Goal: Information Seeking & Learning: Learn about a topic

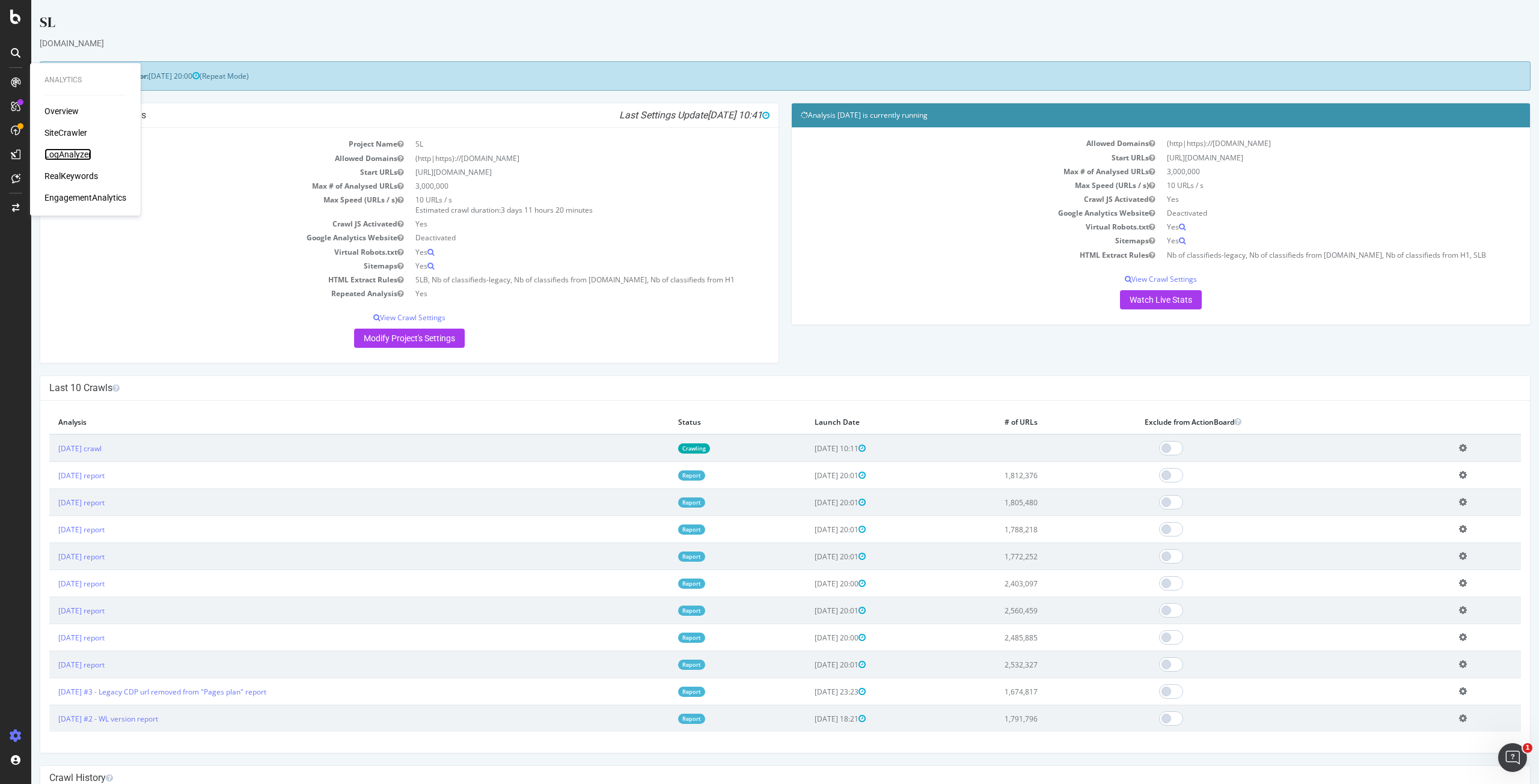
click at [77, 151] on div "LogAnalyzer" at bounding box center [68, 154] width 47 height 12
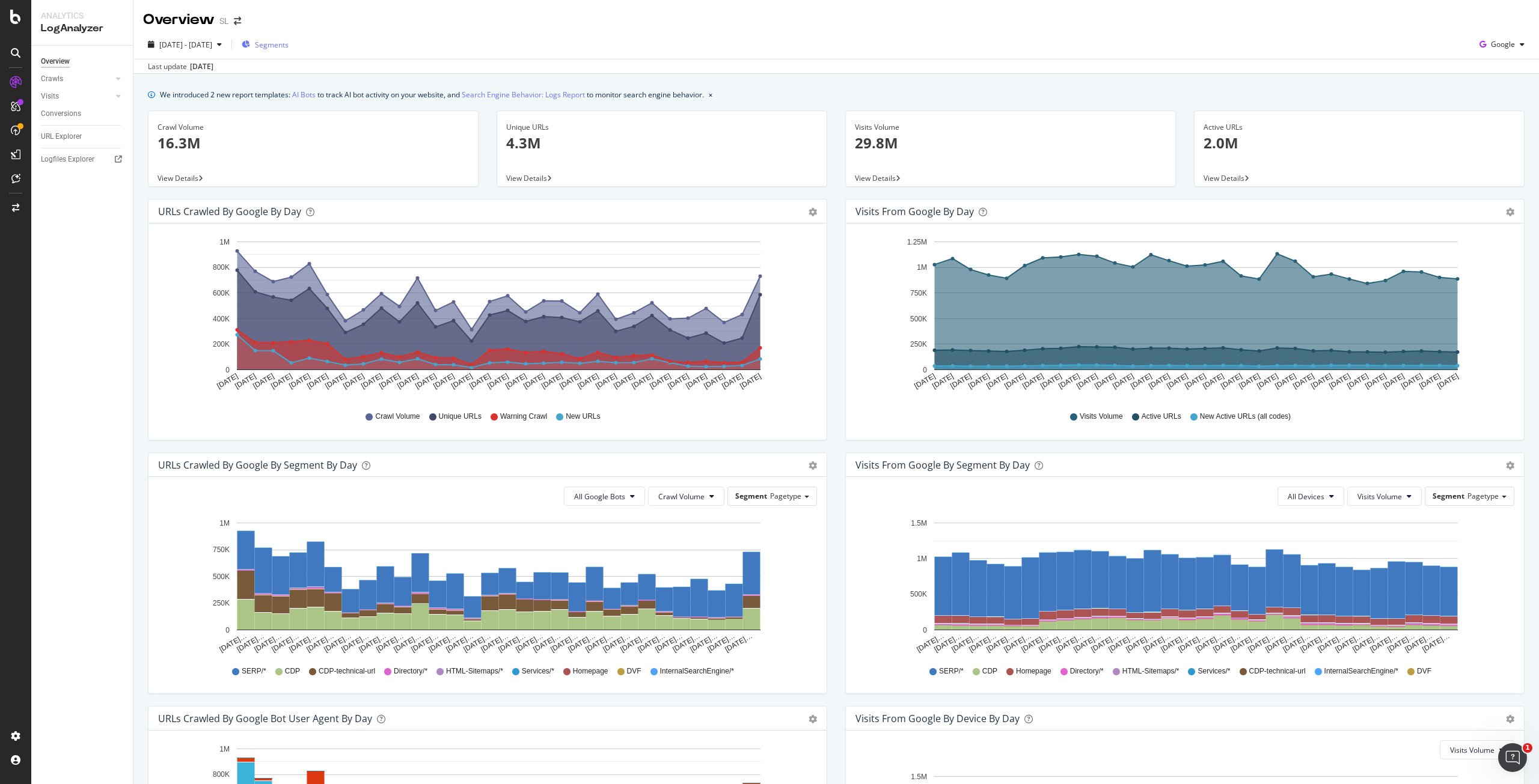
click at [289, 44] on span "Segments" at bounding box center [272, 45] width 34 height 10
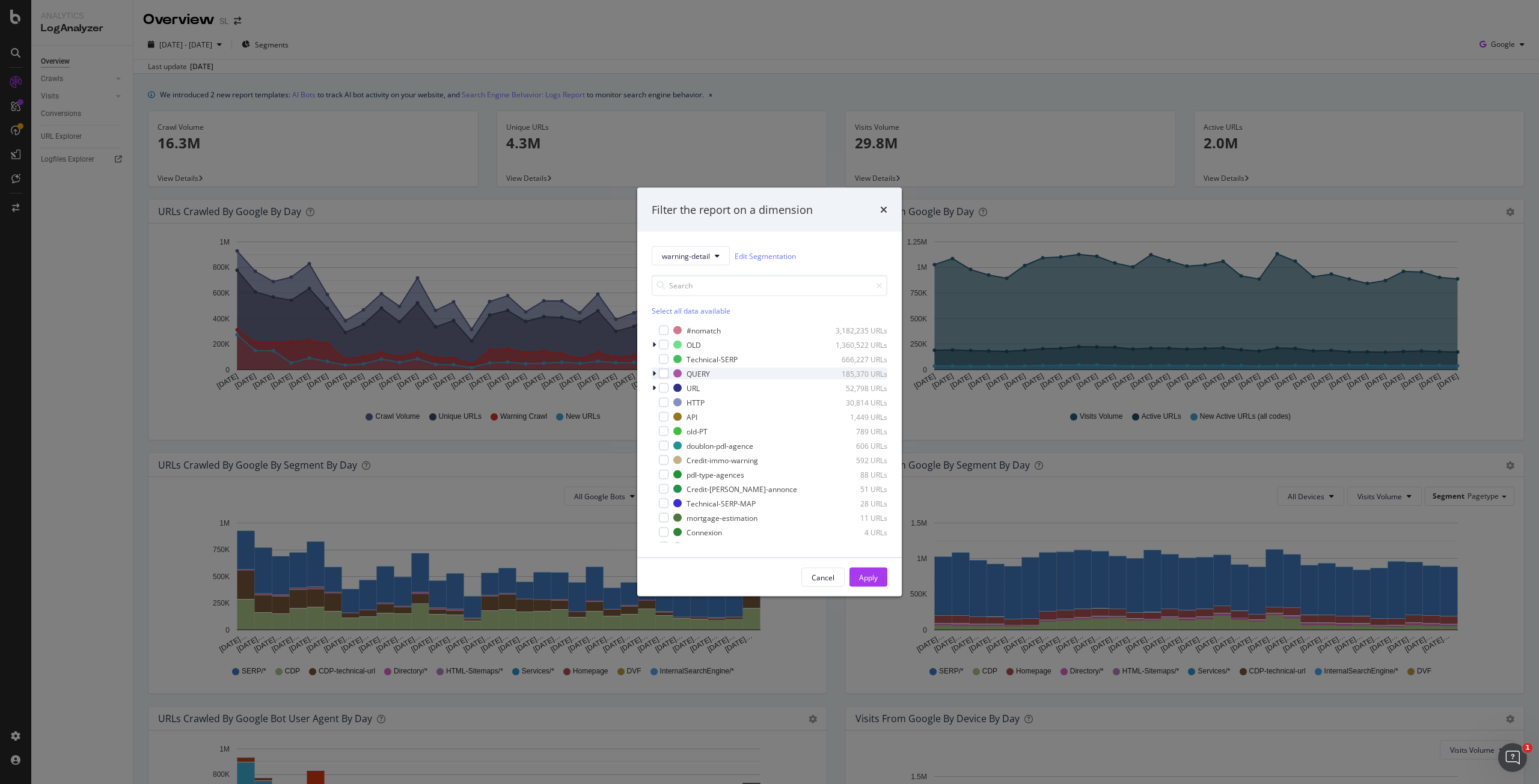
click at [656, 372] on div "modal" at bounding box center [656, 374] width 8 height 12
click at [664, 373] on div "modal" at bounding box center [664, 373] width 10 height 10
click at [866, 577] on div "Apply" at bounding box center [868, 577] width 19 height 10
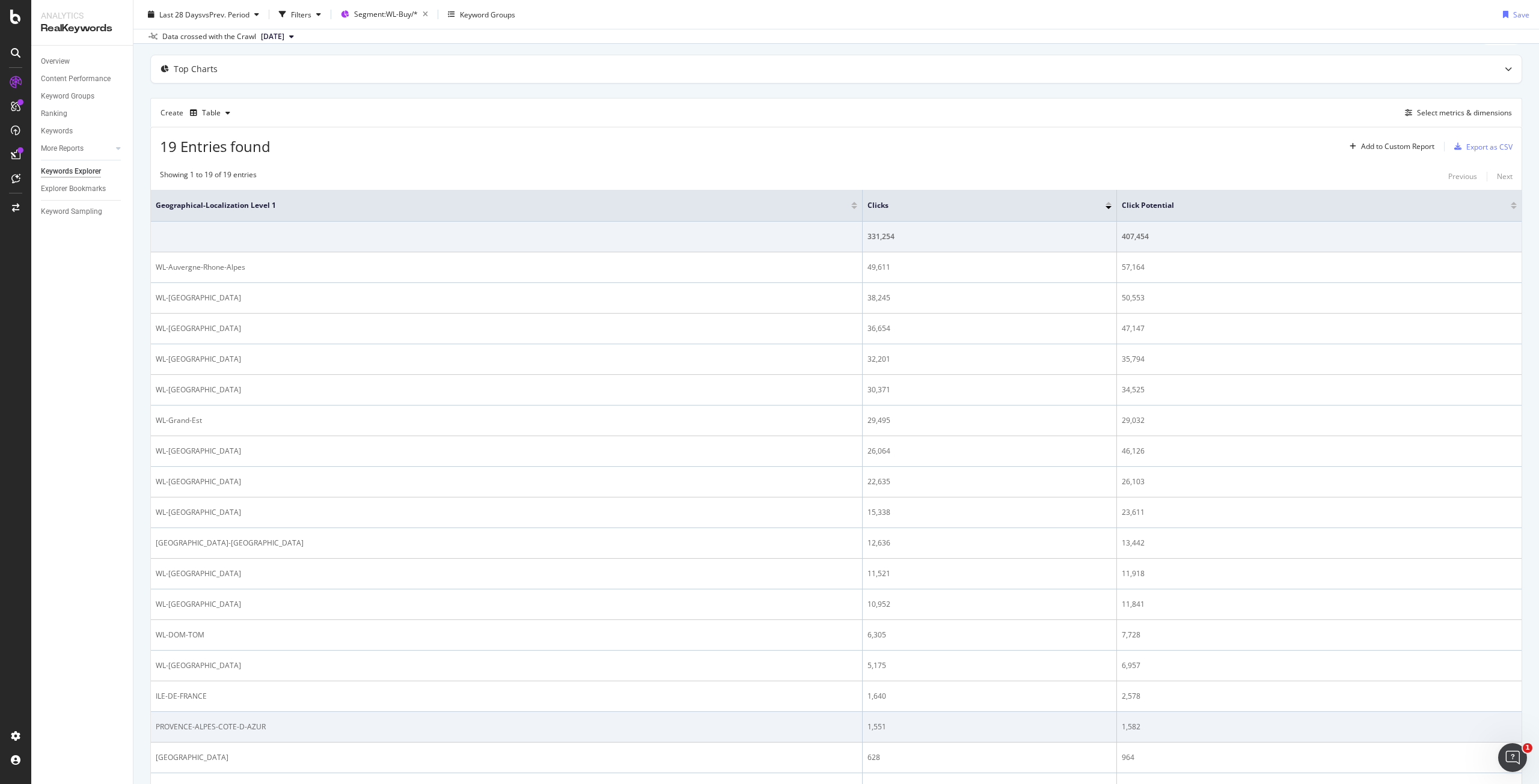
scroll to position [53, 0]
